Goal: Task Accomplishment & Management: Use online tool/utility

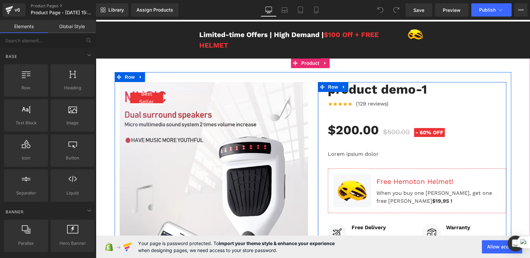
scroll to position [33, 0]
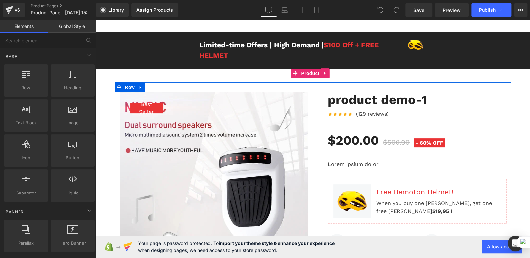
click at [313, 137] on div "product demo-1 (P) Title Icon Icon Icon Icon Icon Icon List Hoz (129 reviews) T…" at bounding box center [412, 262] width 198 height 340
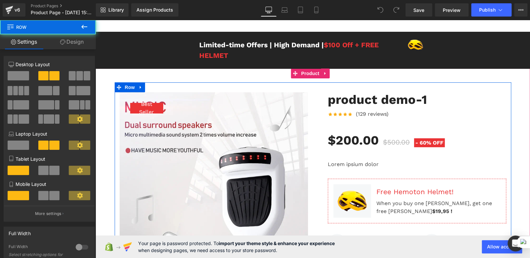
click at [313, 180] on div "product demo-1 (P) Title Icon Icon Icon Icon Icon Icon List Hoz (129 reviews) T…" at bounding box center [412, 262] width 198 height 340
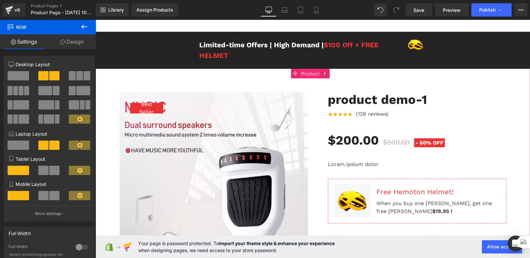
click at [307, 75] on span "Product" at bounding box center [309, 74] width 21 height 10
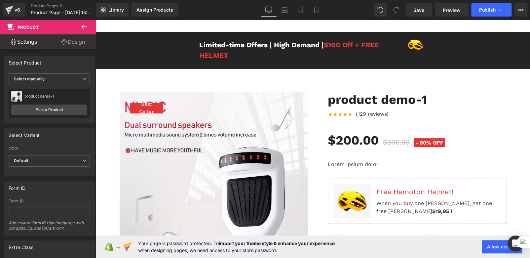
click at [80, 29] on icon at bounding box center [84, 27] width 8 height 8
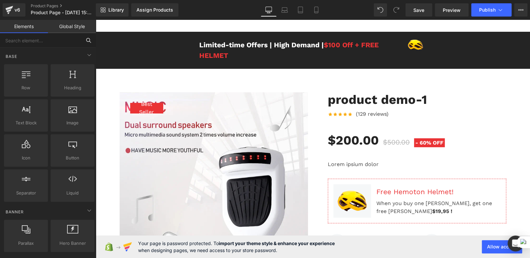
click at [23, 41] on input "text" at bounding box center [40, 40] width 81 height 15
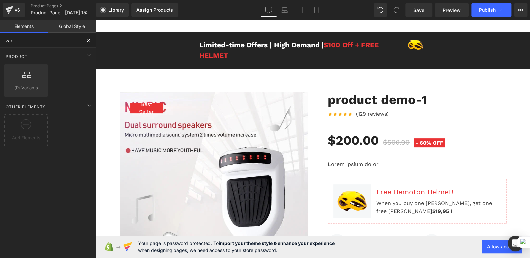
type input "varia"
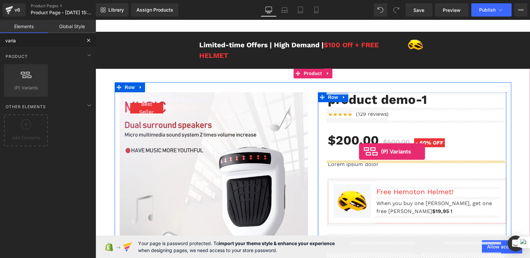
drag, startPoint x: 145, startPoint y: 112, endPoint x: 359, endPoint y: 151, distance: 217.7
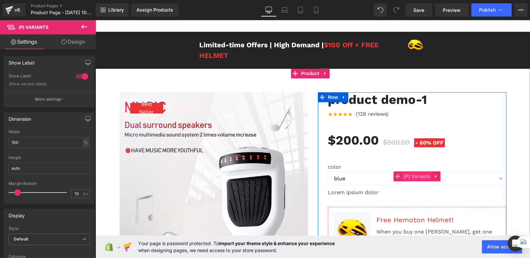
click at [410, 175] on span "(P) Variants" at bounding box center [417, 176] width 30 height 10
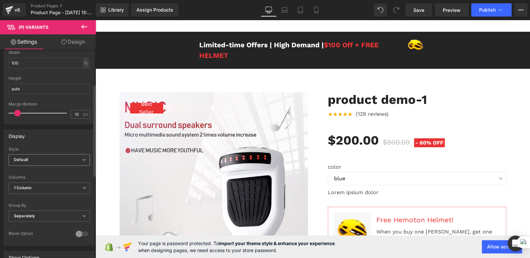
scroll to position [132, 0]
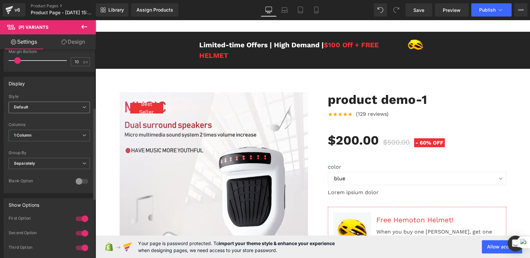
click at [42, 106] on span "Default" at bounding box center [49, 107] width 81 height 12
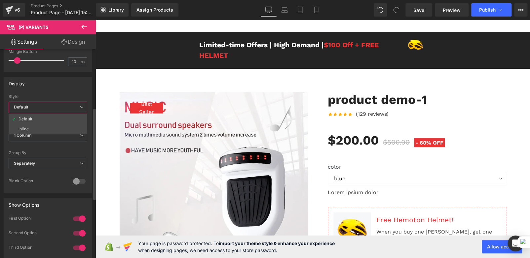
click at [43, 106] on span "Default" at bounding box center [48, 107] width 79 height 12
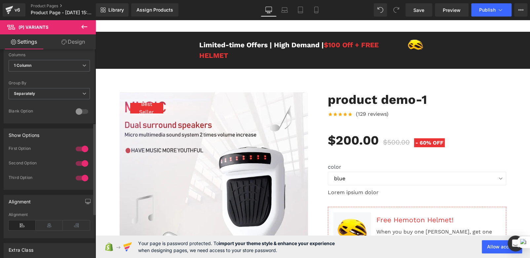
scroll to position [165, 0]
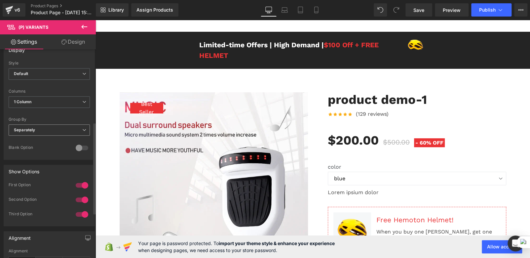
click at [42, 130] on span "Separately" at bounding box center [49, 130] width 81 height 12
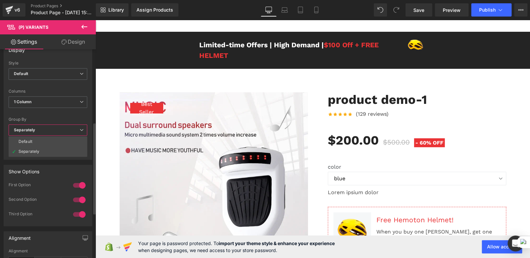
click at [42, 130] on span "Separately" at bounding box center [48, 130] width 79 height 12
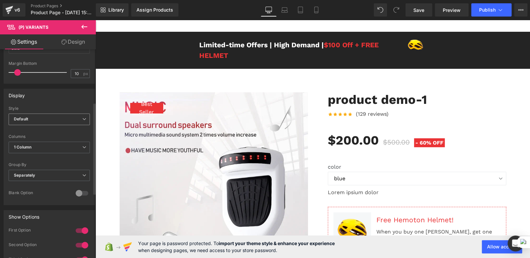
scroll to position [69, 0]
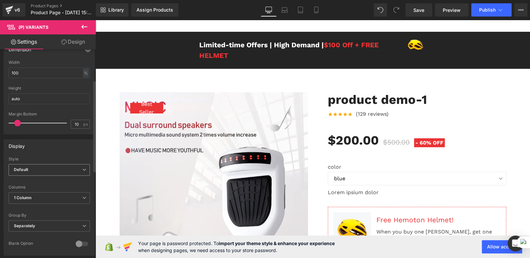
click at [40, 169] on span "Default" at bounding box center [49, 170] width 81 height 12
click at [40, 169] on span "Default" at bounding box center [48, 170] width 79 height 12
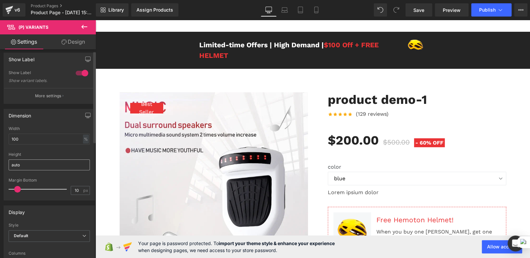
scroll to position [0, 0]
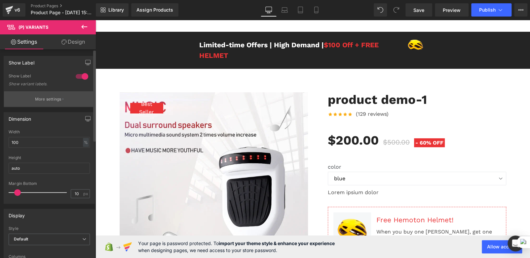
click at [48, 100] on p "More settings" at bounding box center [48, 99] width 26 height 6
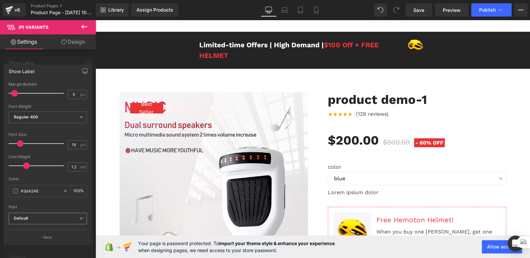
click at [43, 214] on span "Default" at bounding box center [48, 219] width 78 height 12
